Goal: Information Seeking & Learning: Learn about a topic

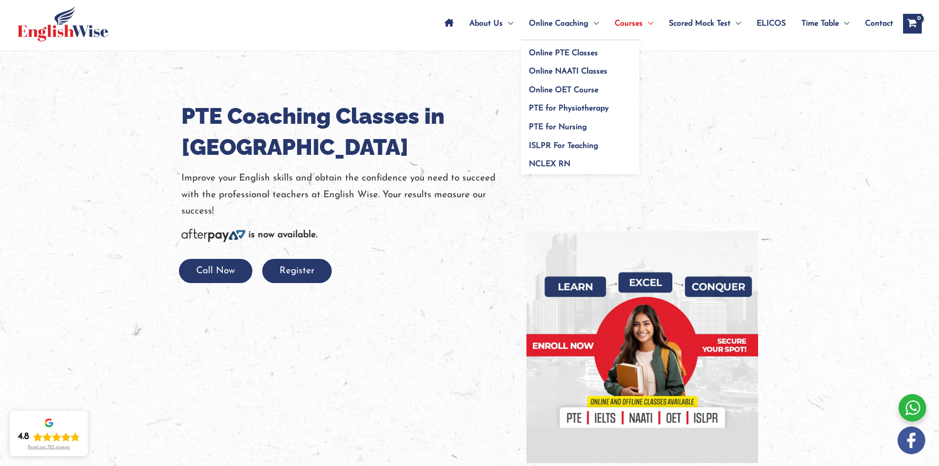
click at [553, 24] on span "Online Coaching" at bounding box center [559, 23] width 60 height 35
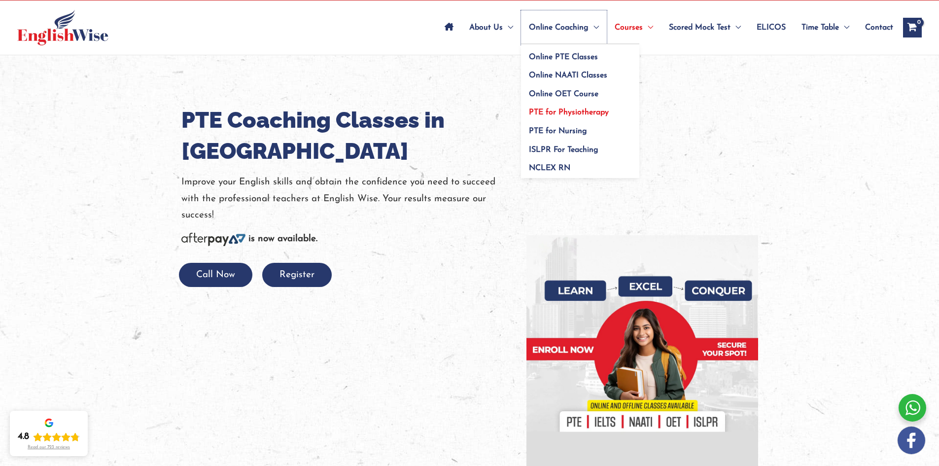
scroll to position [49, 0]
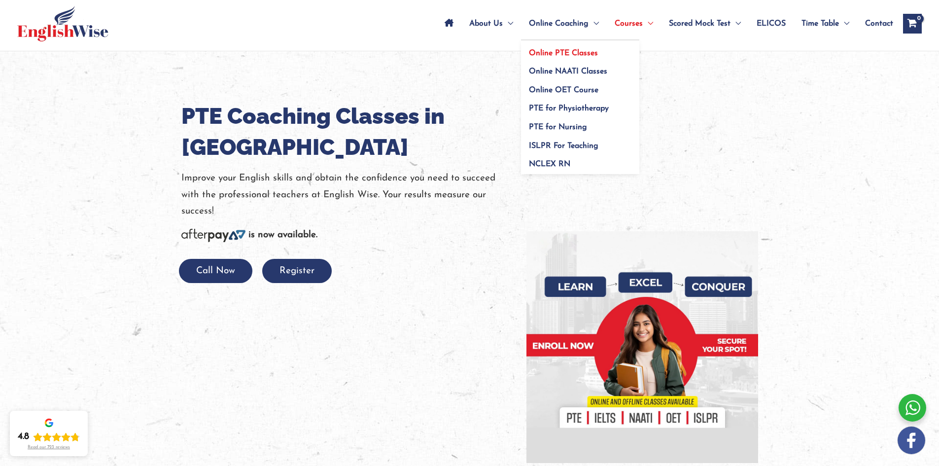
click at [559, 51] on span "Online PTE Classes" at bounding box center [563, 53] width 69 height 8
